Goal: Navigation & Orientation: Find specific page/section

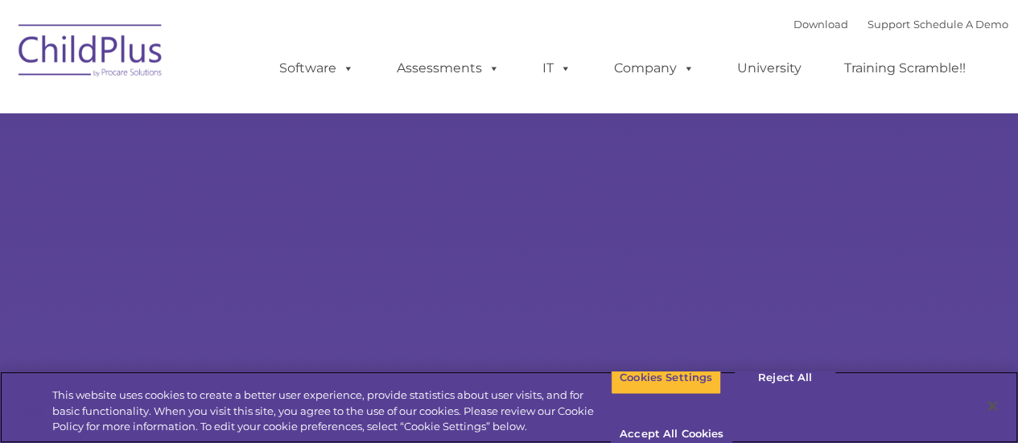
select select "MEDIUM"
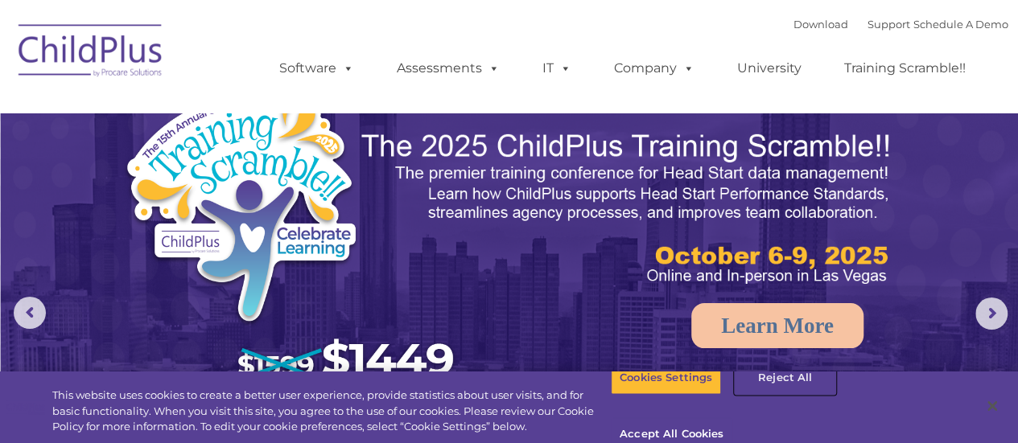
click at [759, 395] on button "Reject All" at bounding box center [785, 378] width 101 height 34
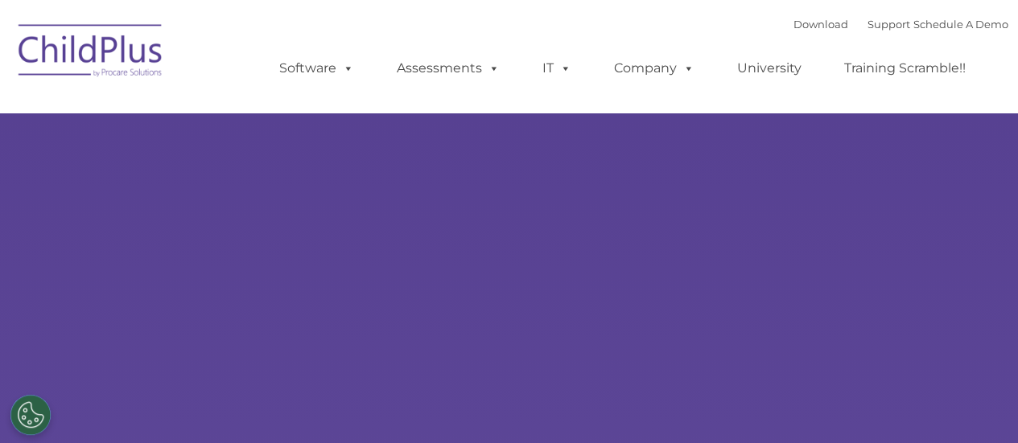
select select "MEDIUM"
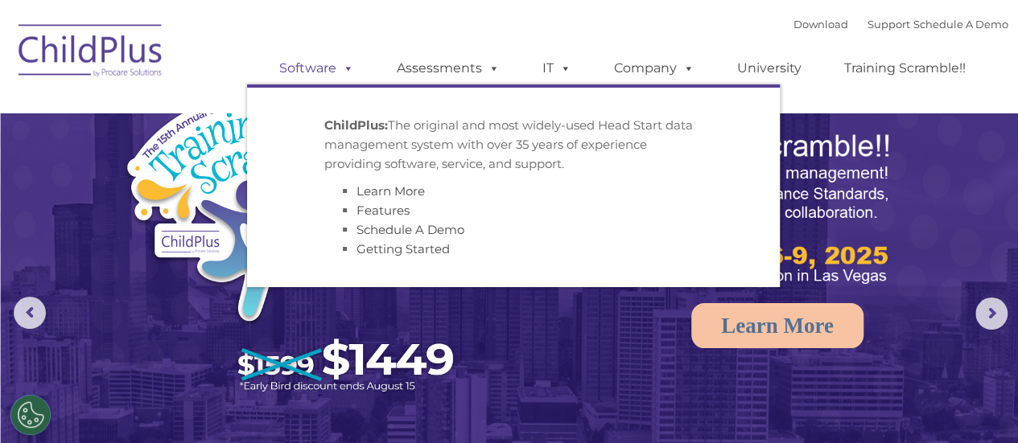
click at [330, 70] on link "Software" at bounding box center [316, 68] width 107 height 32
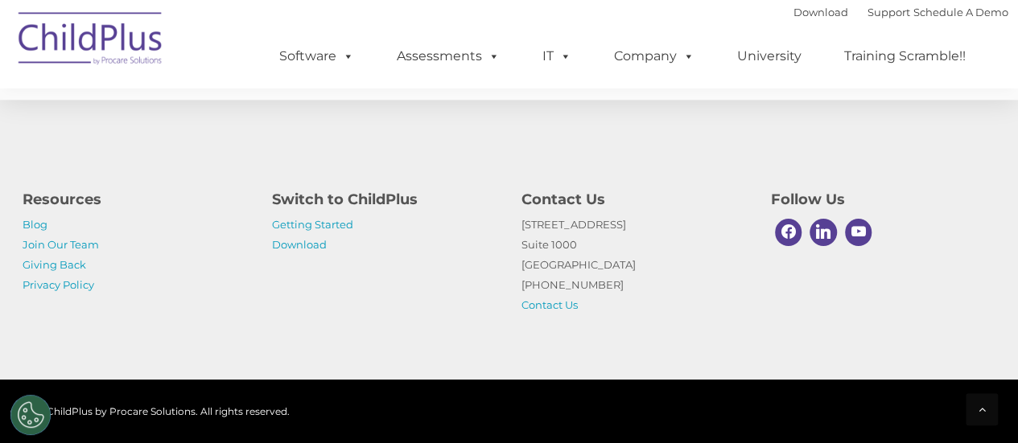
scroll to position [3701, 0]
